Goal: Navigation & Orientation: Find specific page/section

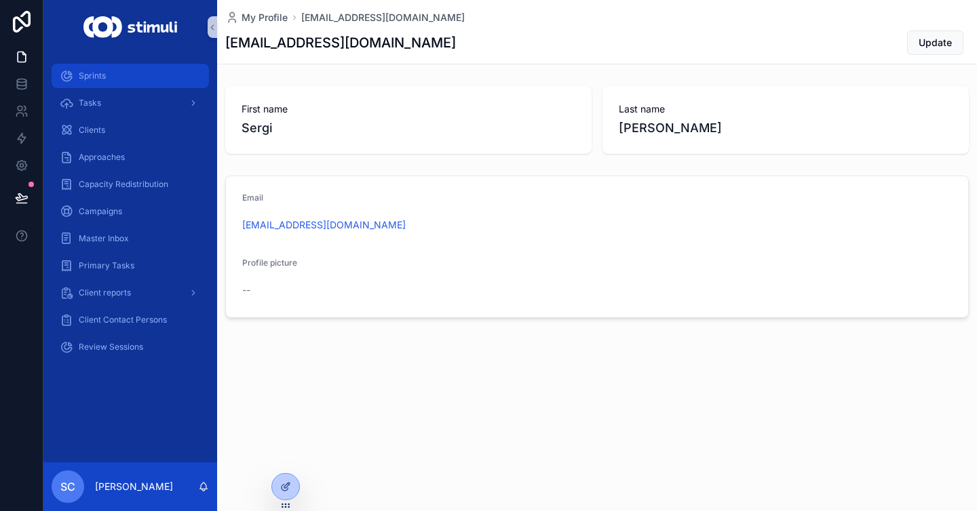
click at [152, 80] on div "Sprints" at bounding box center [130, 76] width 141 height 22
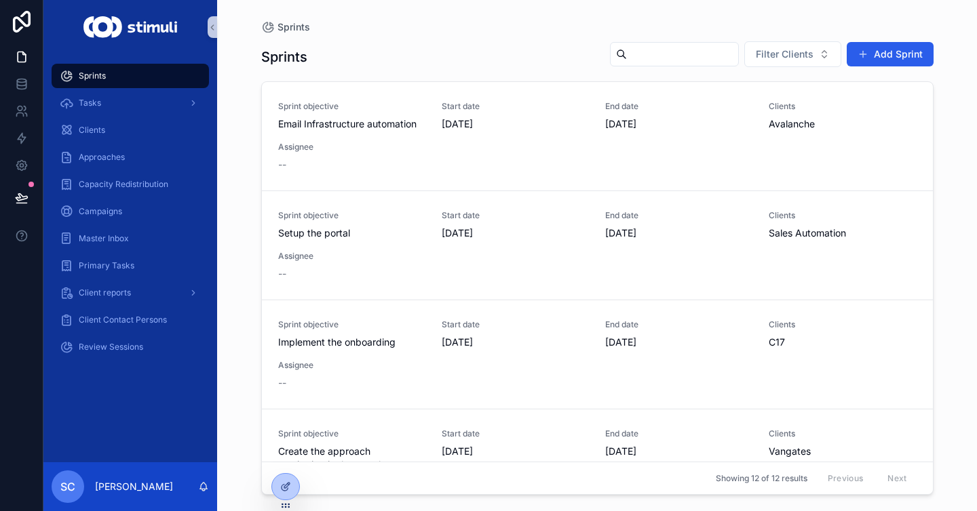
click at [142, 117] on div "Clients" at bounding box center [130, 130] width 174 height 27
click at [142, 128] on div "Clients" at bounding box center [130, 130] width 141 height 22
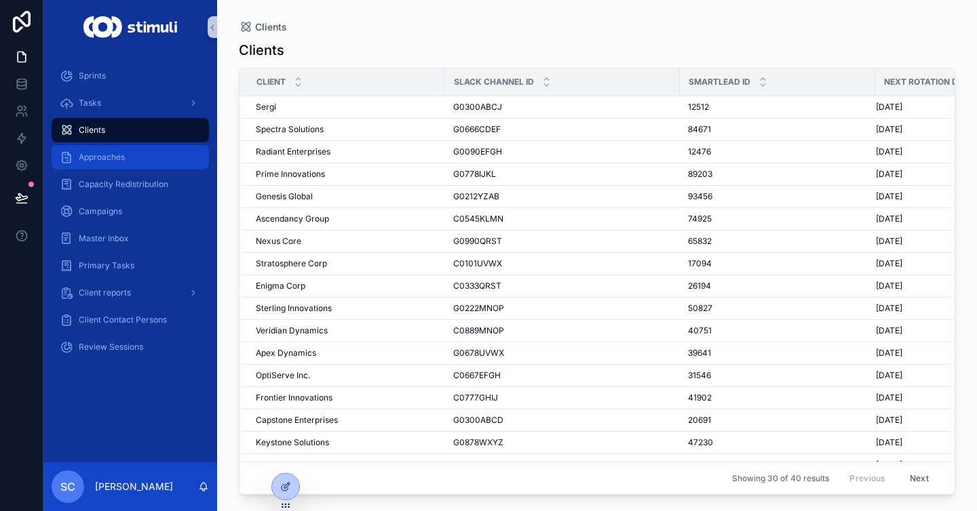
click at [134, 157] on div "Approaches" at bounding box center [130, 158] width 141 height 22
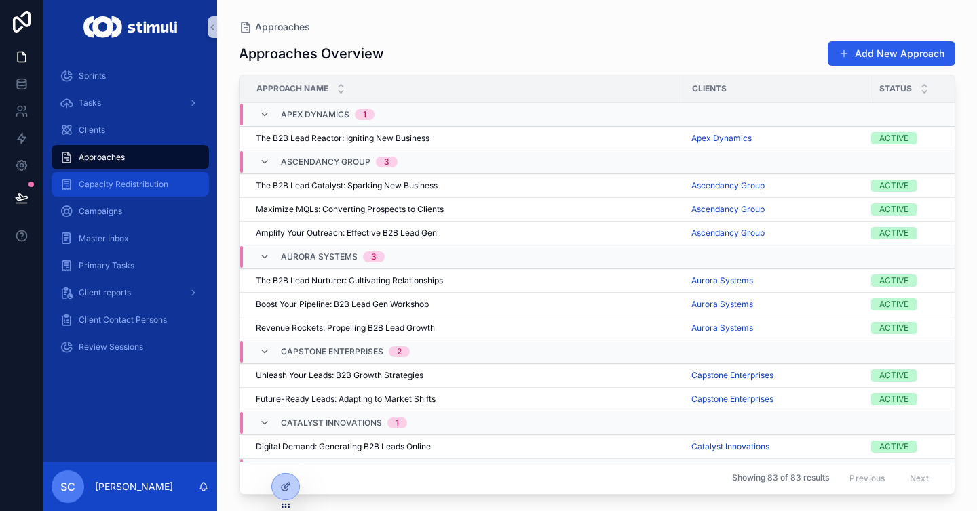
click at [123, 188] on span "Capacity Redistribution" at bounding box center [124, 184] width 90 height 11
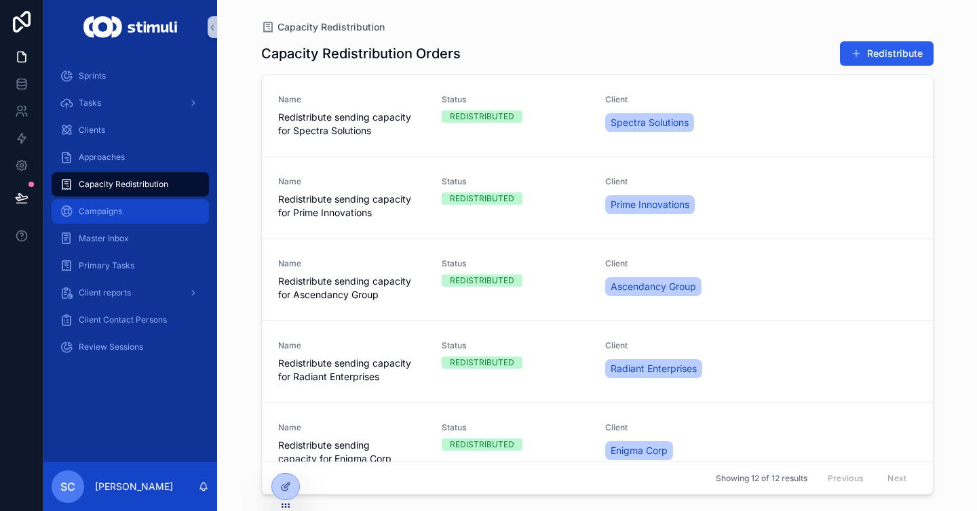
click at [121, 203] on div "Campaigns" at bounding box center [130, 212] width 141 height 22
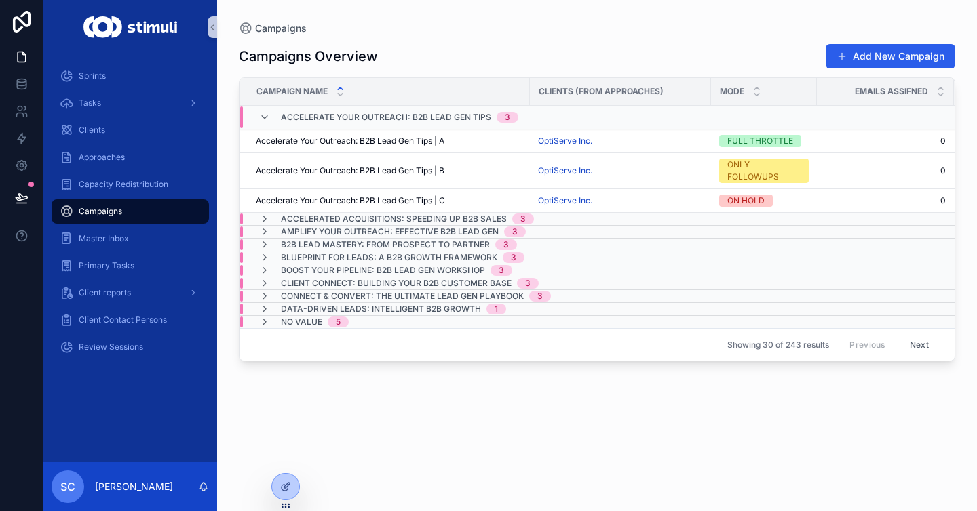
click at [111, 225] on div "Master Inbox" at bounding box center [130, 238] width 174 height 27
click at [113, 235] on span "Master Inbox" at bounding box center [104, 238] width 50 height 11
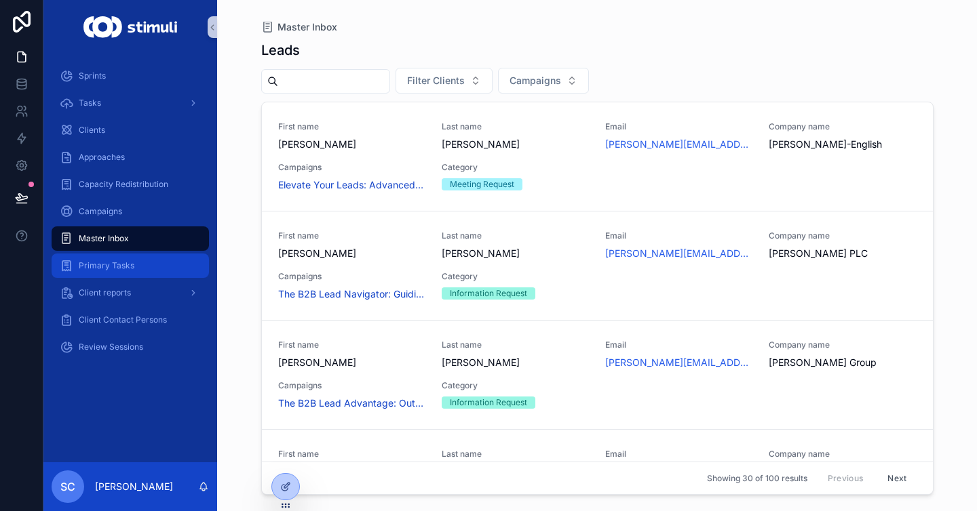
click at [106, 260] on span "Primary Tasks" at bounding box center [107, 265] width 56 height 11
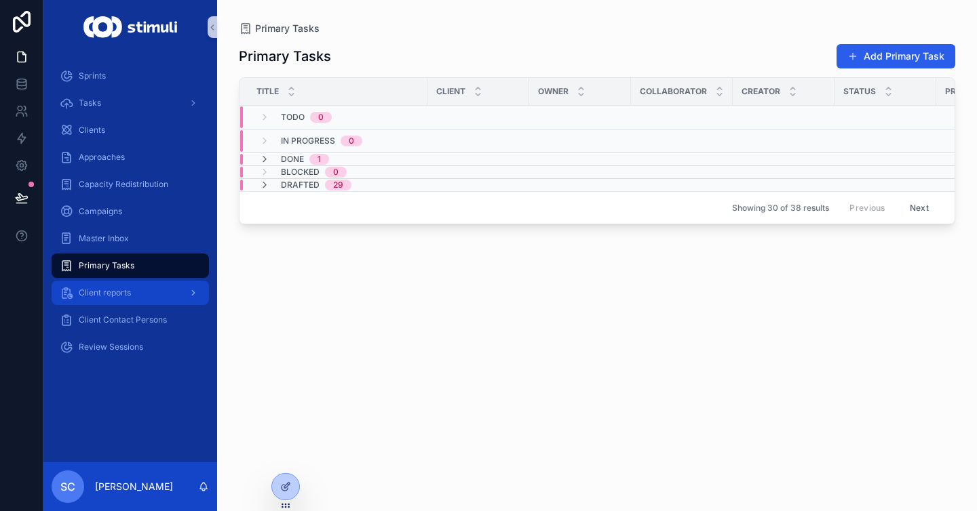
click at [94, 300] on div "Client reports" at bounding box center [130, 293] width 141 height 22
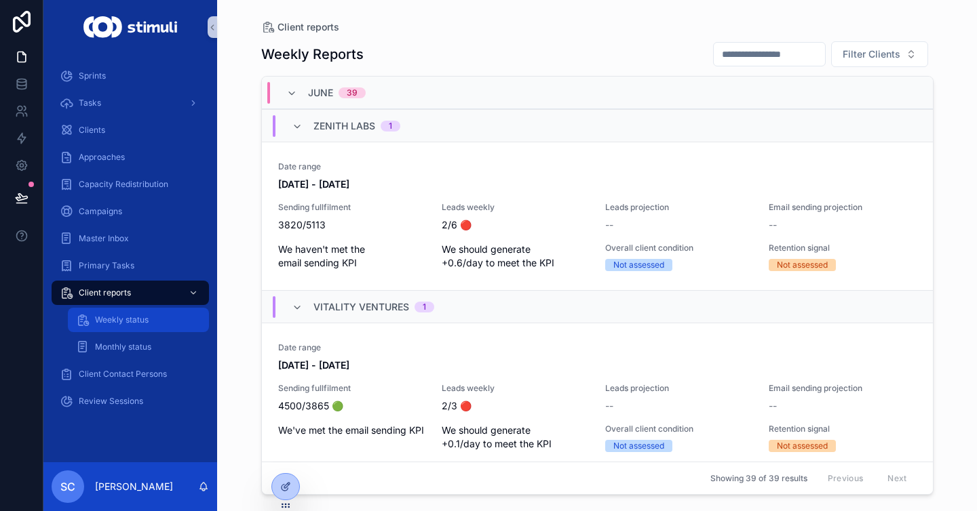
click at [134, 327] on div "Weekly status" at bounding box center [138, 320] width 125 height 22
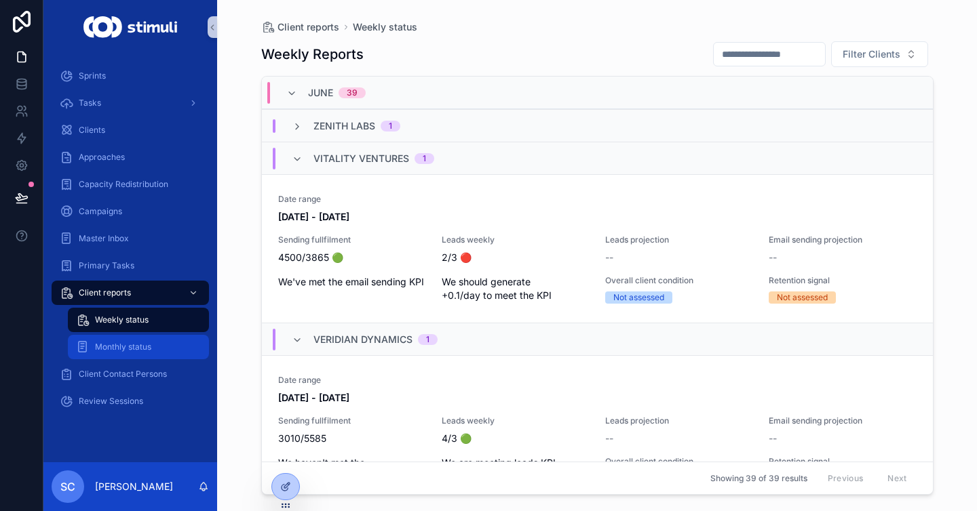
click at [120, 347] on span "Monthly status" at bounding box center [123, 347] width 56 height 11
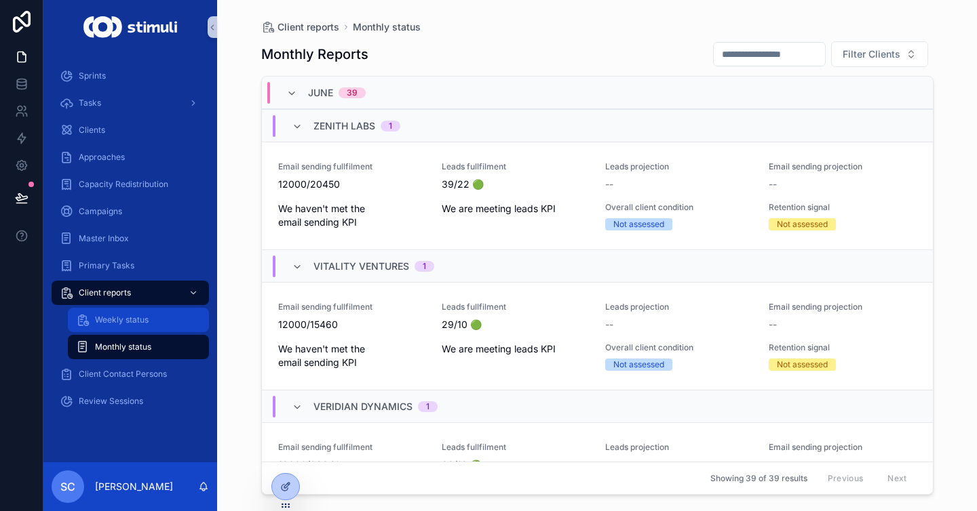
click at [128, 322] on span "Weekly status" at bounding box center [122, 320] width 54 height 11
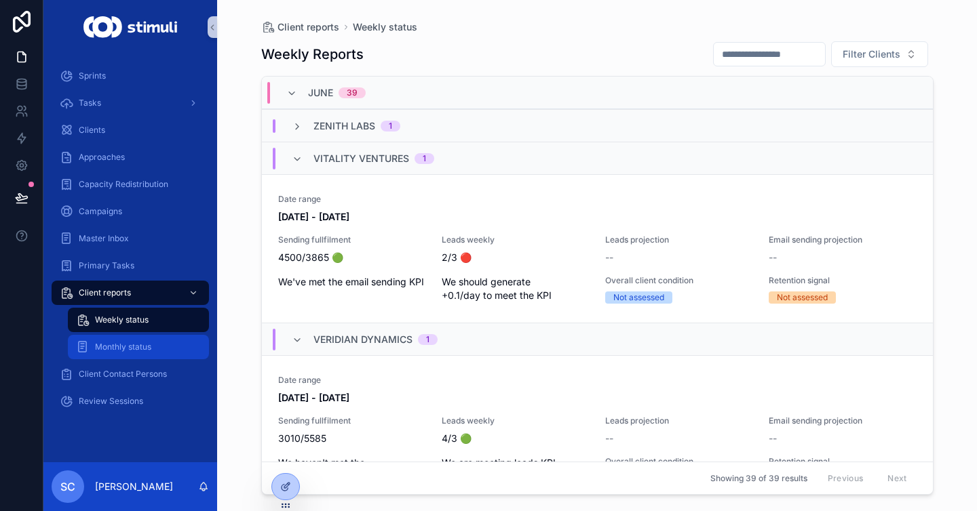
click at [114, 344] on span "Monthly status" at bounding box center [123, 347] width 56 height 11
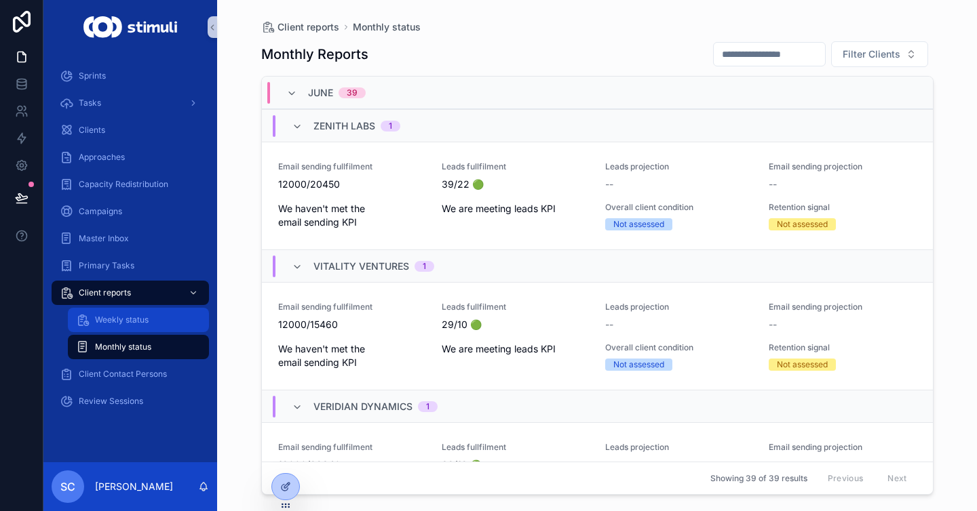
click at [116, 328] on div "Weekly status" at bounding box center [138, 320] width 125 height 22
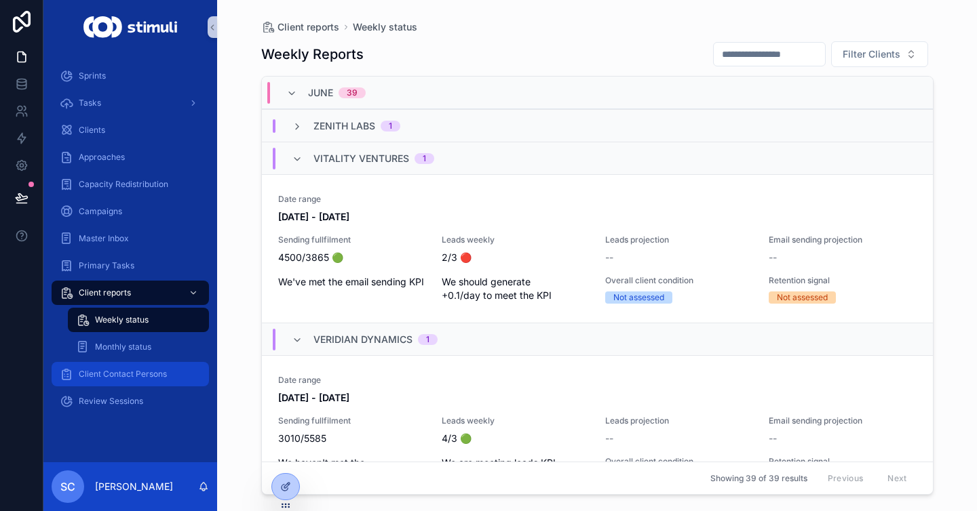
click at [107, 366] on div "Client Contact Persons" at bounding box center [130, 375] width 141 height 22
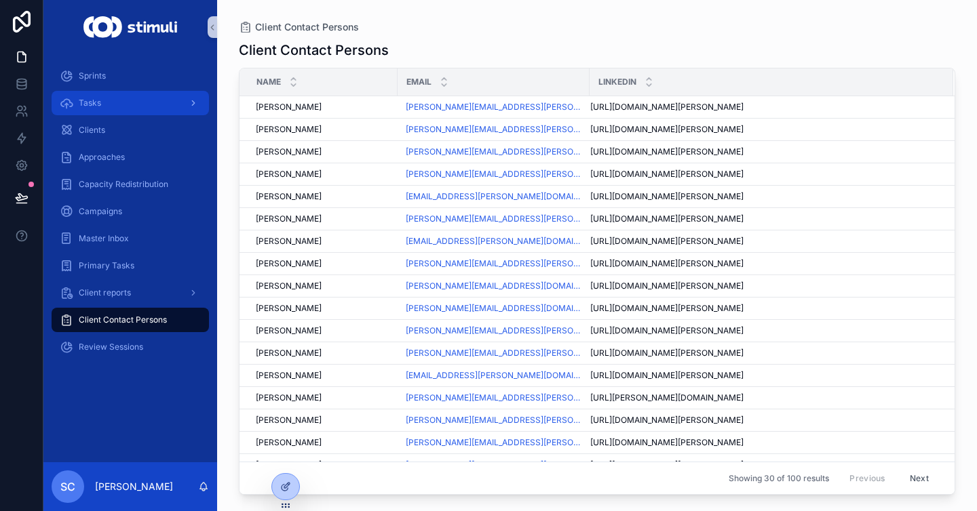
click at [100, 92] on div "Tasks" at bounding box center [130, 103] width 141 height 22
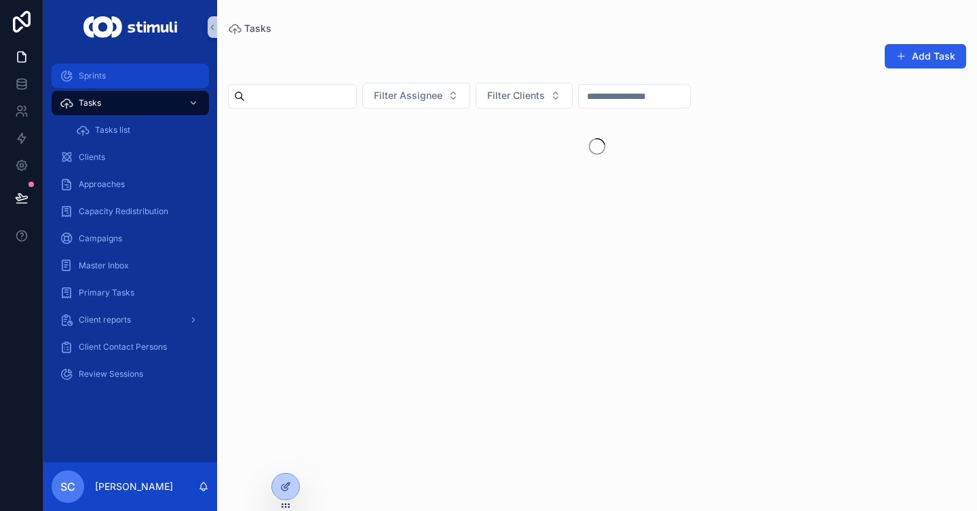
click at [109, 71] on div "Sprints" at bounding box center [130, 76] width 141 height 22
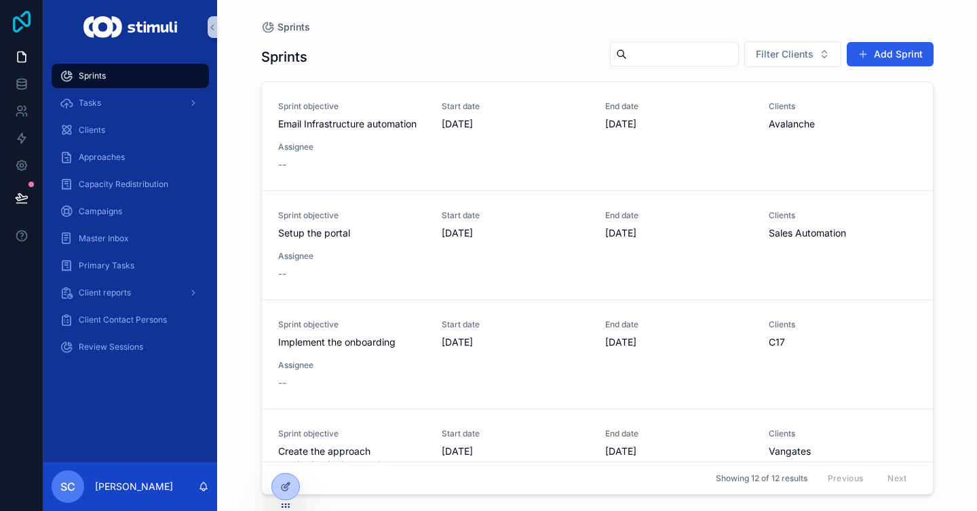
click at [16, 14] on icon at bounding box center [21, 22] width 27 height 22
